Goal: Task Accomplishment & Management: Use online tool/utility

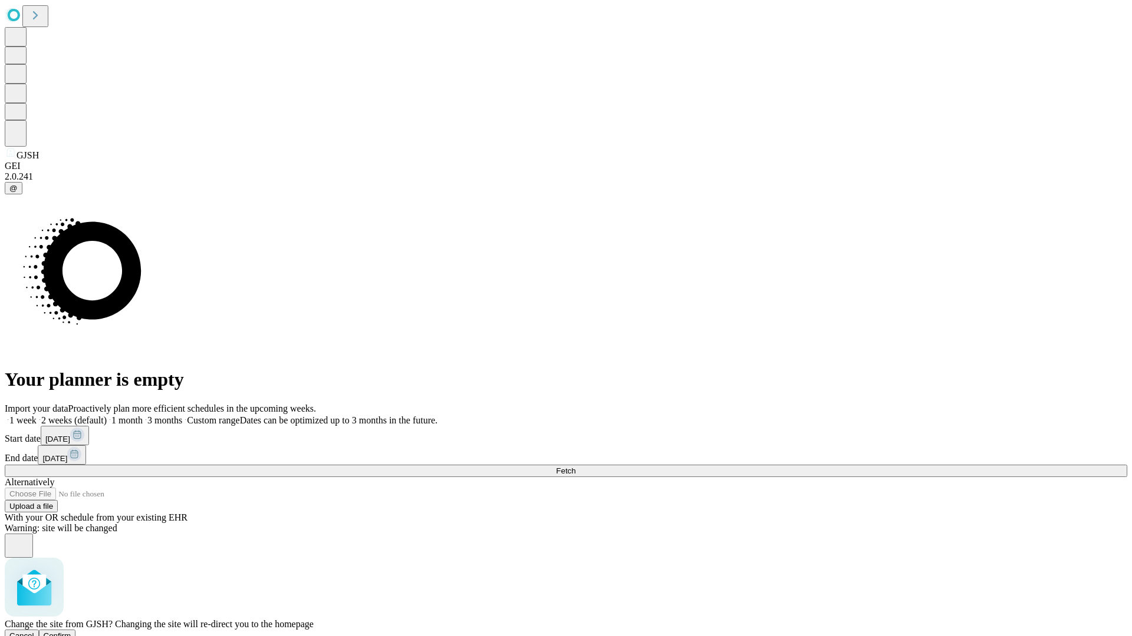
click at [71, 632] on span "Confirm" at bounding box center [58, 636] width 28 height 9
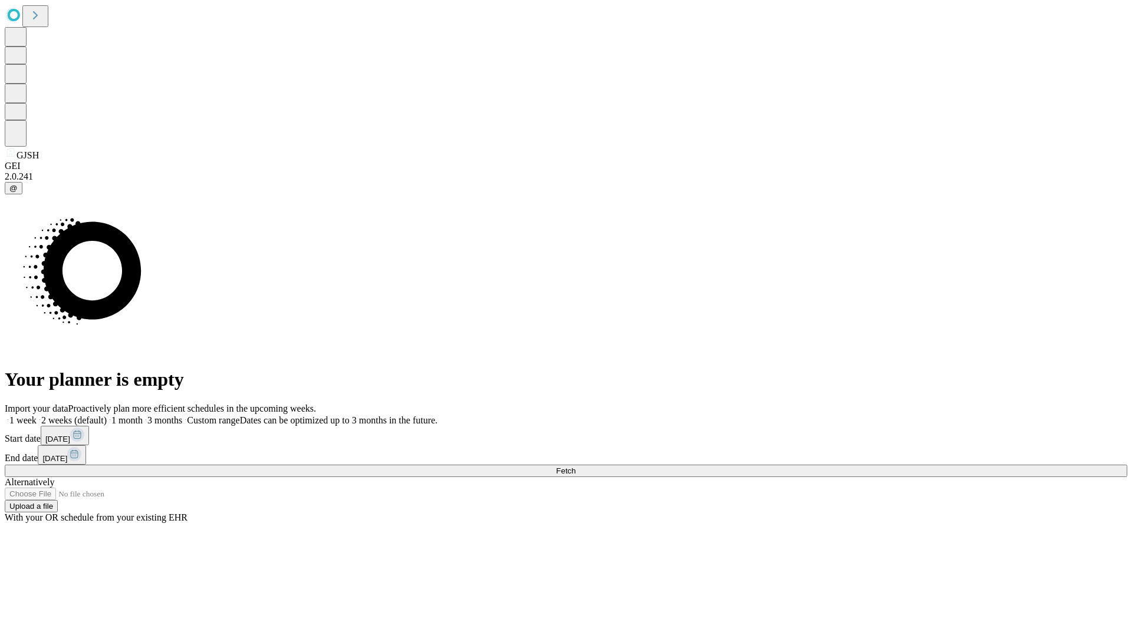
click at [143, 415] on label "1 month" at bounding box center [125, 420] width 36 height 10
click at [575, 467] on span "Fetch" at bounding box center [565, 471] width 19 height 9
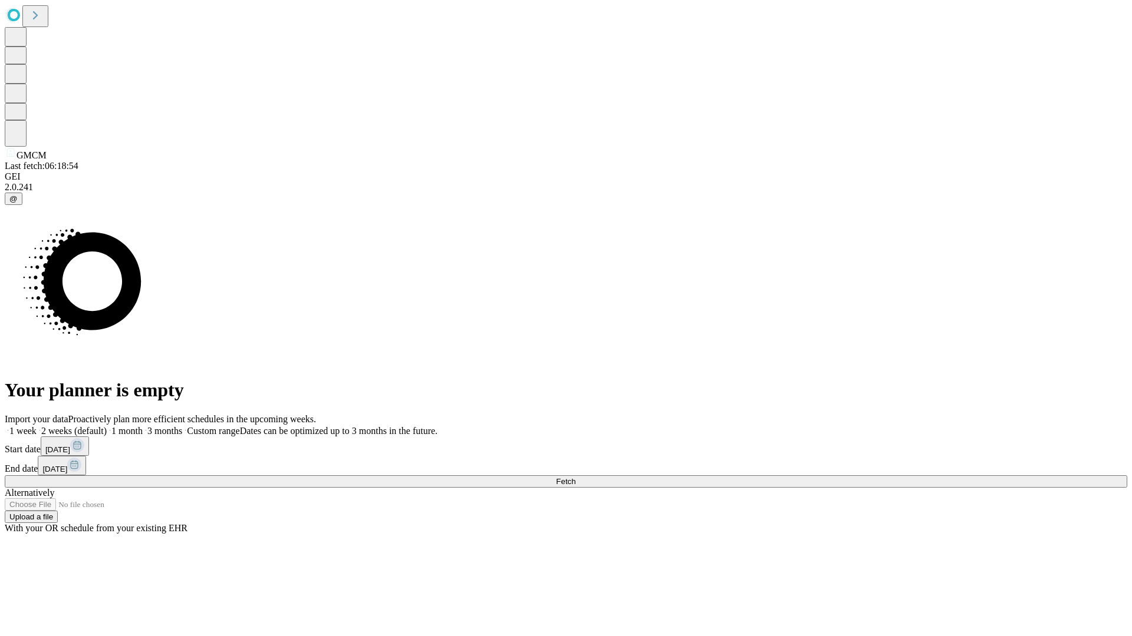
click at [143, 426] on label "1 month" at bounding box center [125, 431] width 36 height 10
click at [575, 477] on span "Fetch" at bounding box center [565, 481] width 19 height 9
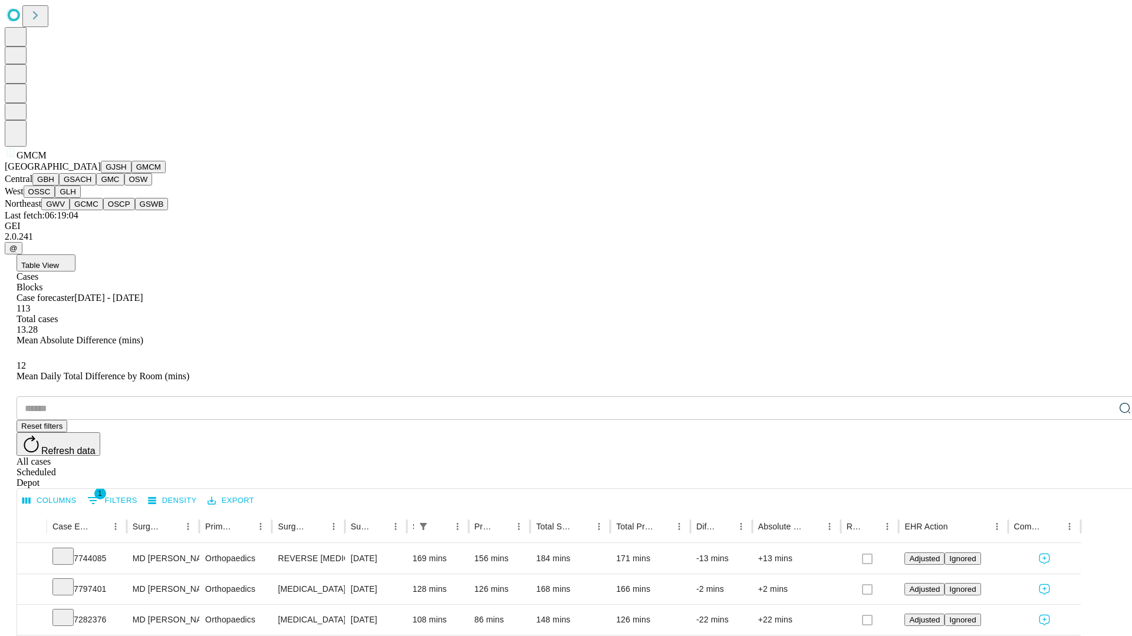
click at [59, 186] on button "GBH" at bounding box center [45, 179] width 27 height 12
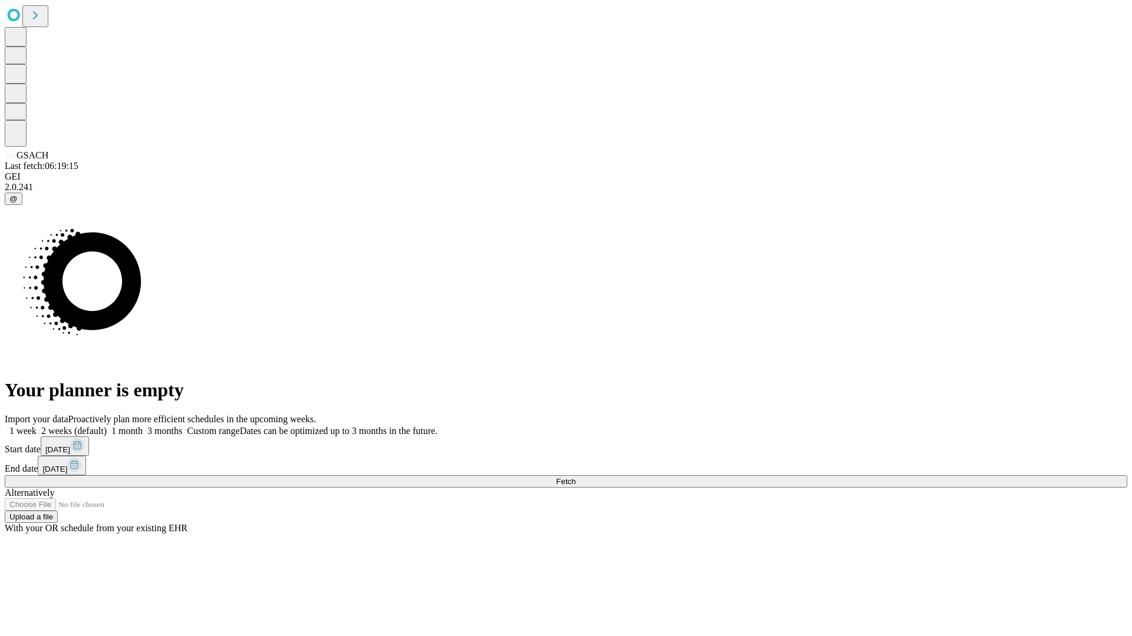
click at [143, 426] on label "1 month" at bounding box center [125, 431] width 36 height 10
click at [575, 477] on span "Fetch" at bounding box center [565, 481] width 19 height 9
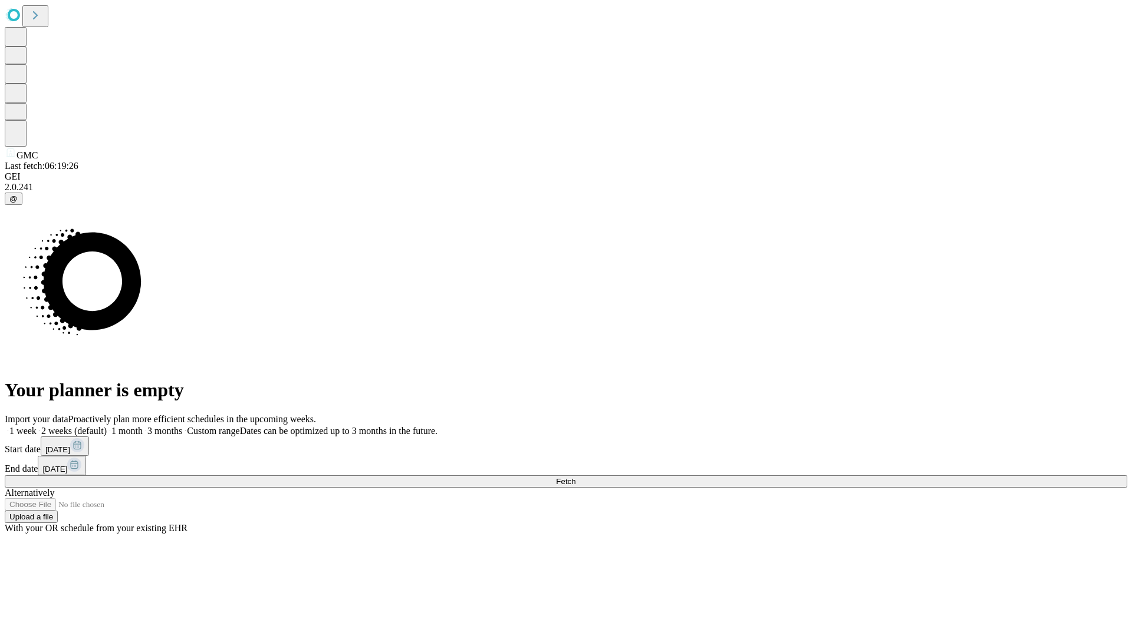
click at [143, 426] on label "1 month" at bounding box center [125, 431] width 36 height 10
click at [575, 477] on span "Fetch" at bounding box center [565, 481] width 19 height 9
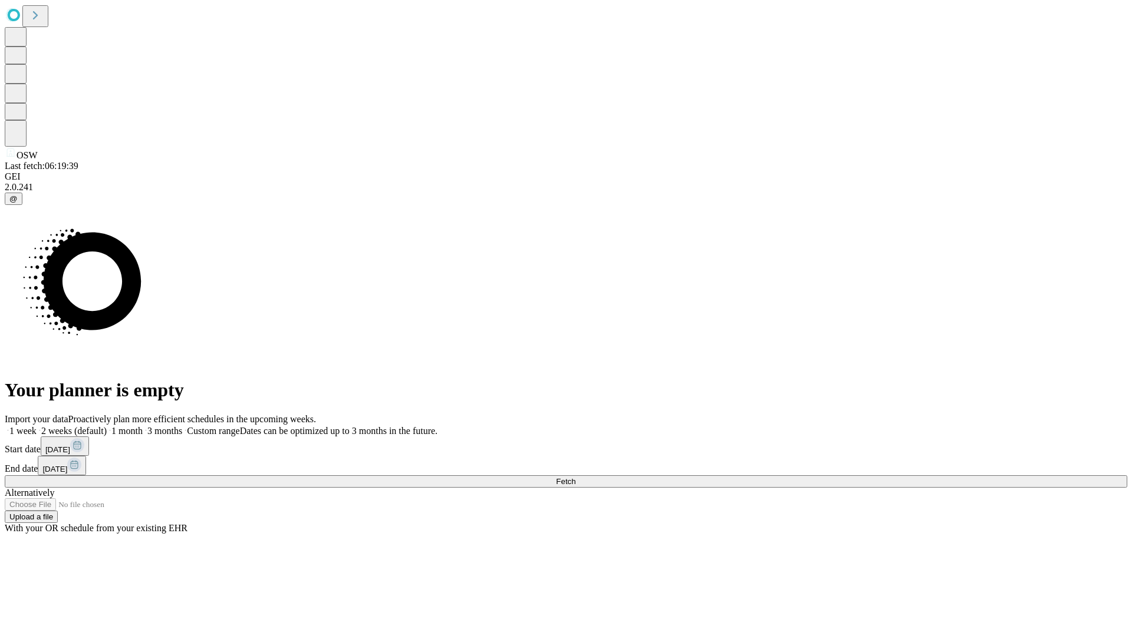
click at [143, 426] on label "1 month" at bounding box center [125, 431] width 36 height 10
click at [575, 477] on span "Fetch" at bounding box center [565, 481] width 19 height 9
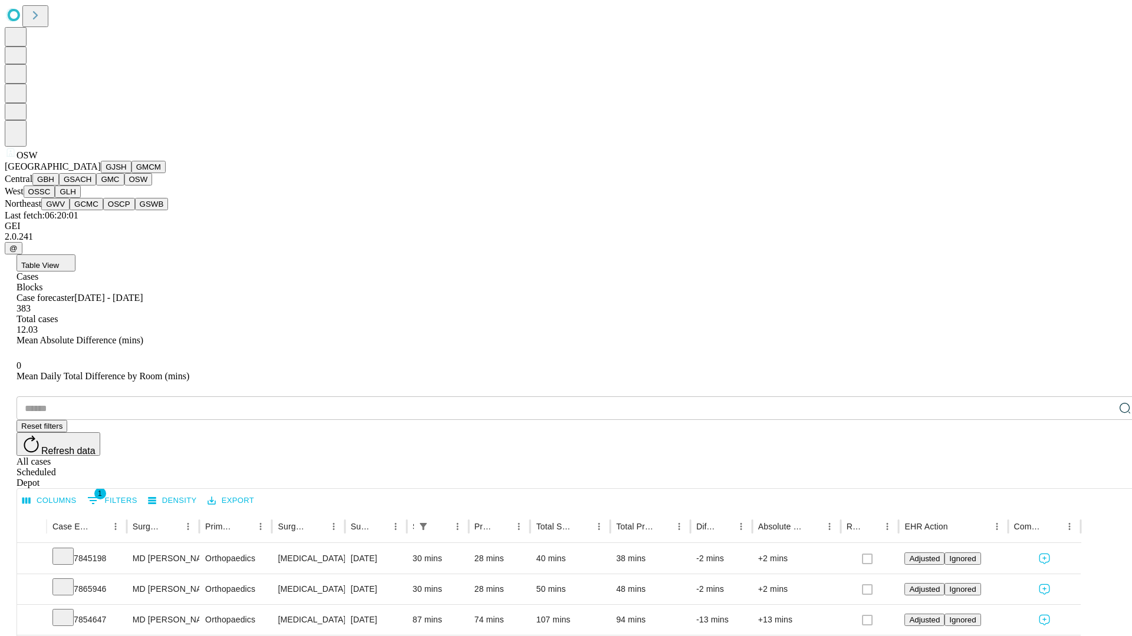
click at [55, 198] on button "OSSC" at bounding box center [40, 192] width 32 height 12
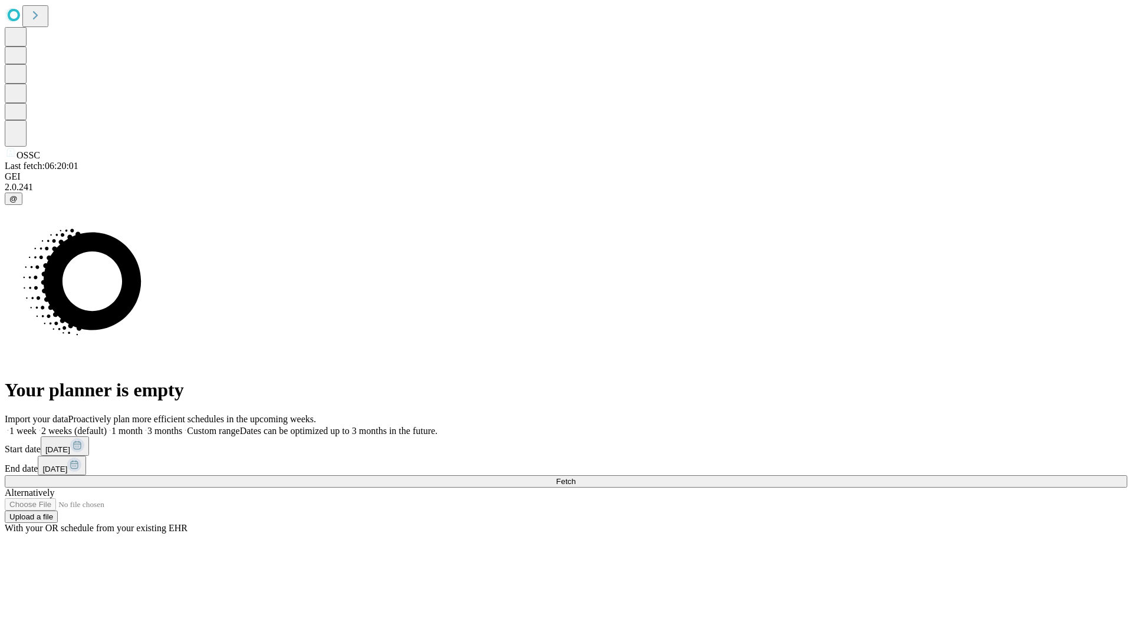
click at [575, 477] on span "Fetch" at bounding box center [565, 481] width 19 height 9
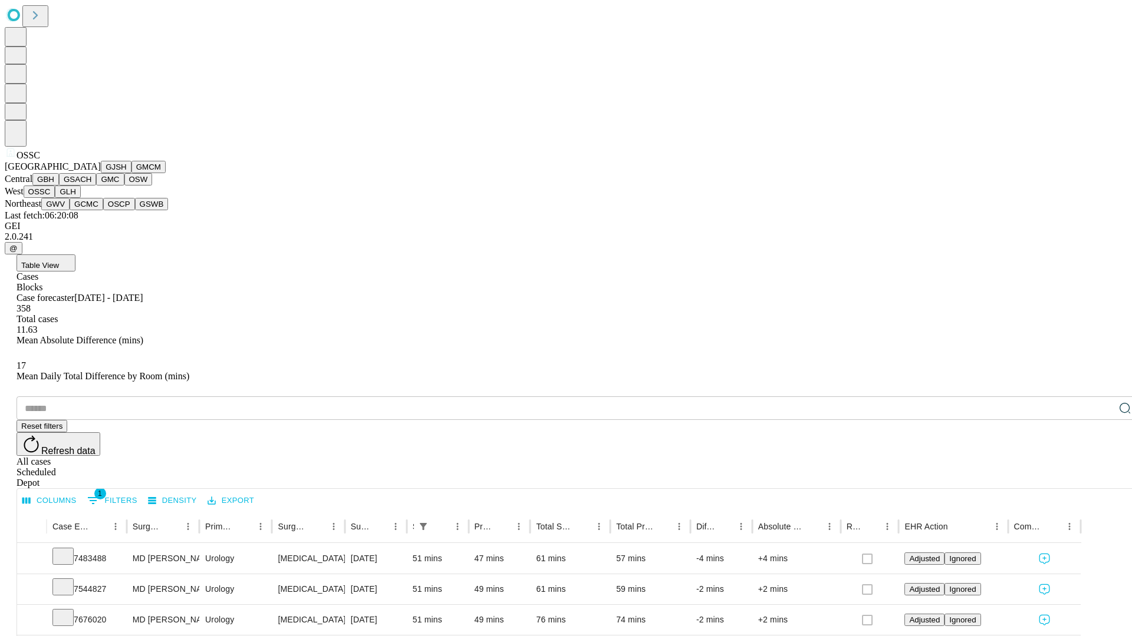
click at [80, 198] on button "GLH" at bounding box center [67, 192] width 25 height 12
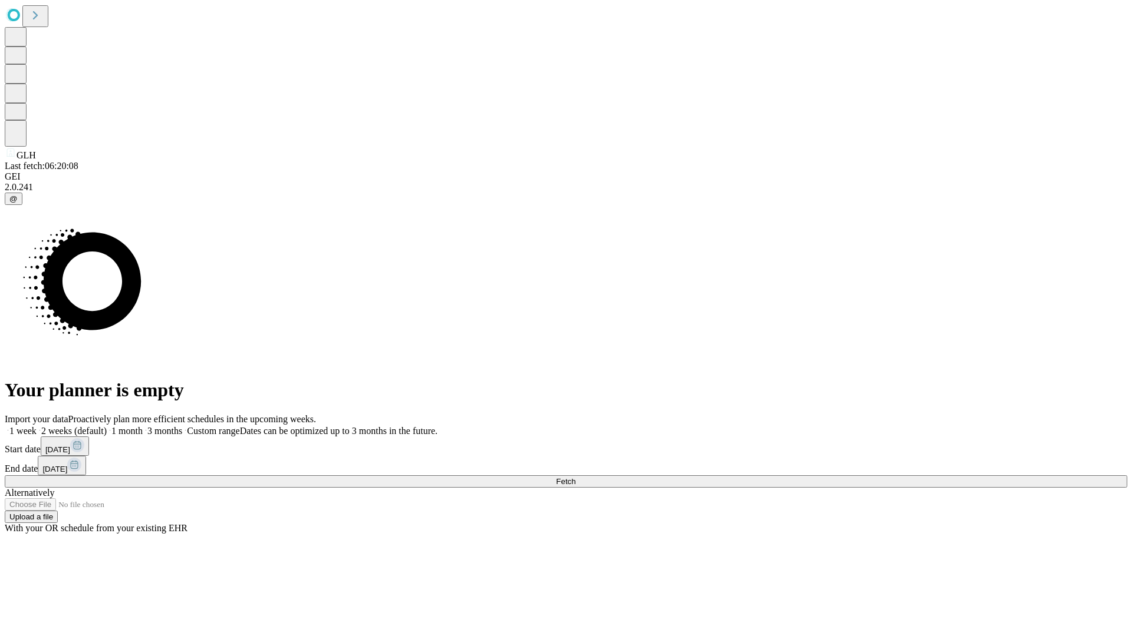
click at [143, 426] on label "1 month" at bounding box center [125, 431] width 36 height 10
click at [575, 477] on span "Fetch" at bounding box center [565, 481] width 19 height 9
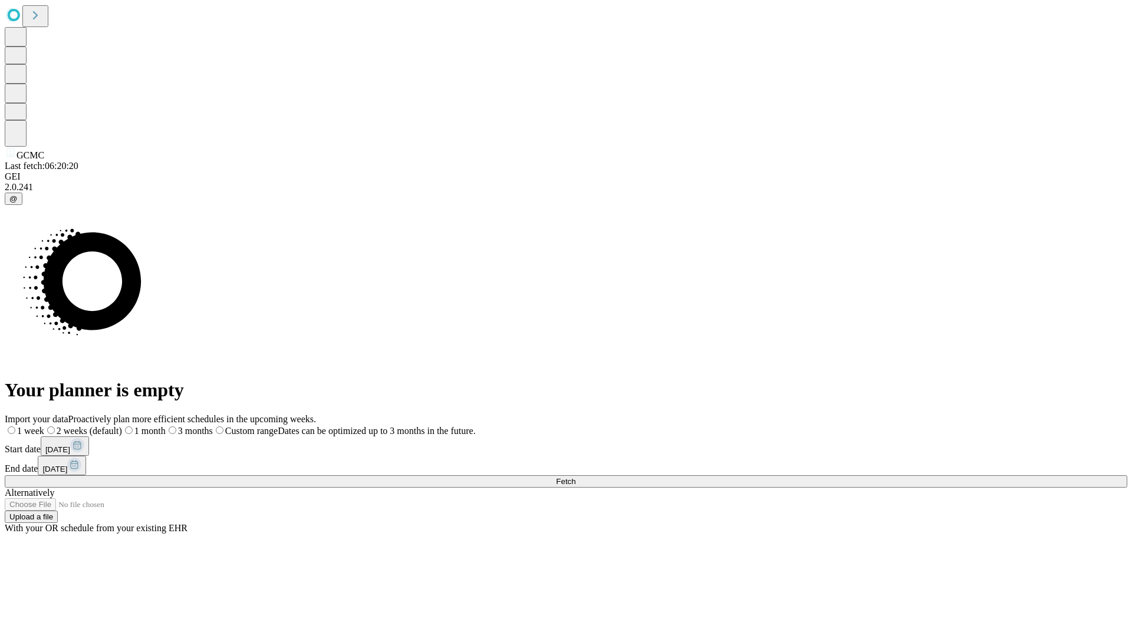
click at [166, 426] on label "1 month" at bounding box center [144, 431] width 44 height 10
click at [575, 477] on span "Fetch" at bounding box center [565, 481] width 19 height 9
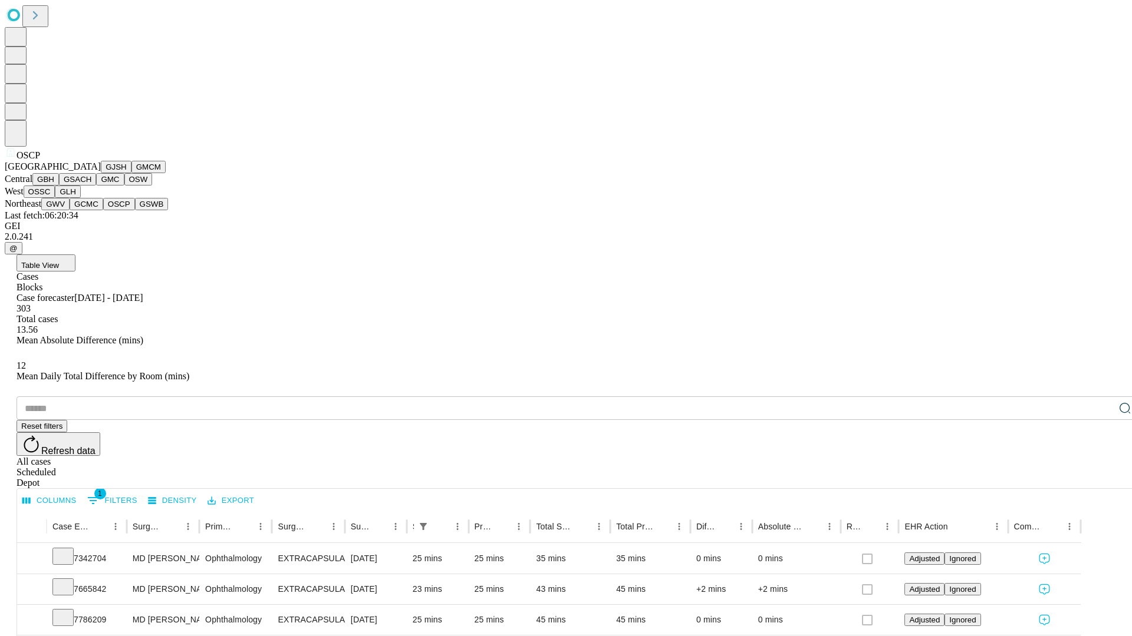
click at [135, 210] on button "GSWB" at bounding box center [152, 204] width 34 height 12
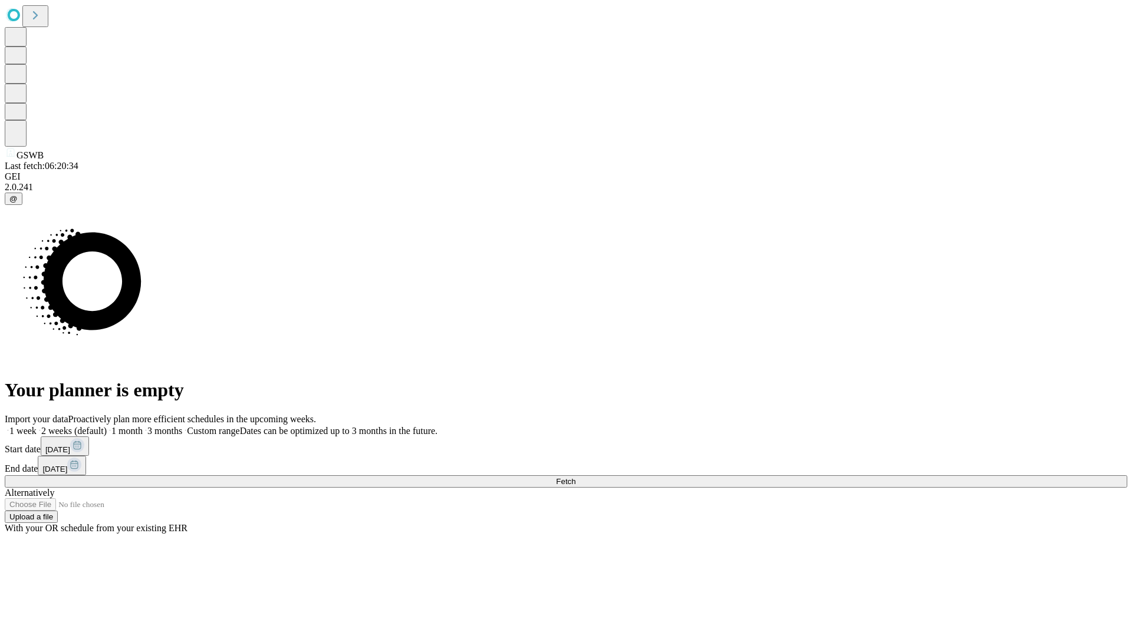
click at [143, 426] on label "1 month" at bounding box center [125, 431] width 36 height 10
click at [575, 477] on span "Fetch" at bounding box center [565, 481] width 19 height 9
